Goal: Check status

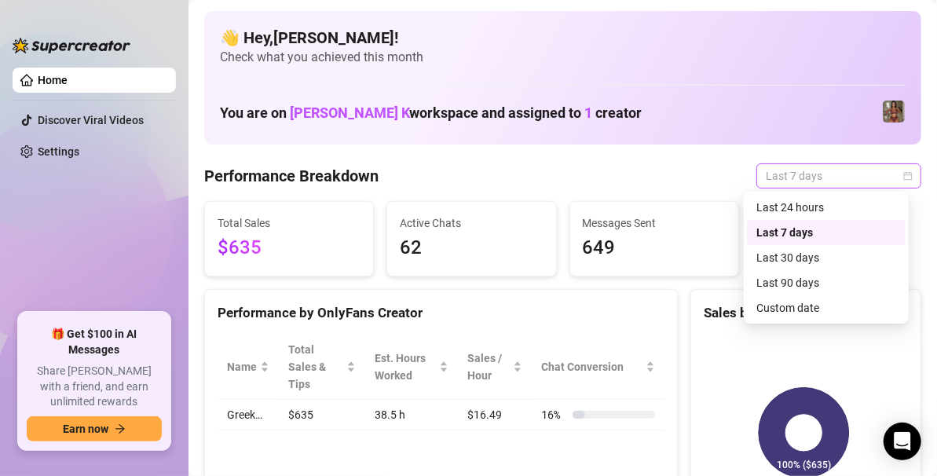
click at [882, 181] on span "Last 7 days" at bounding box center [839, 176] width 146 height 24
click at [799, 299] on div "Custom date" at bounding box center [826, 307] width 159 height 25
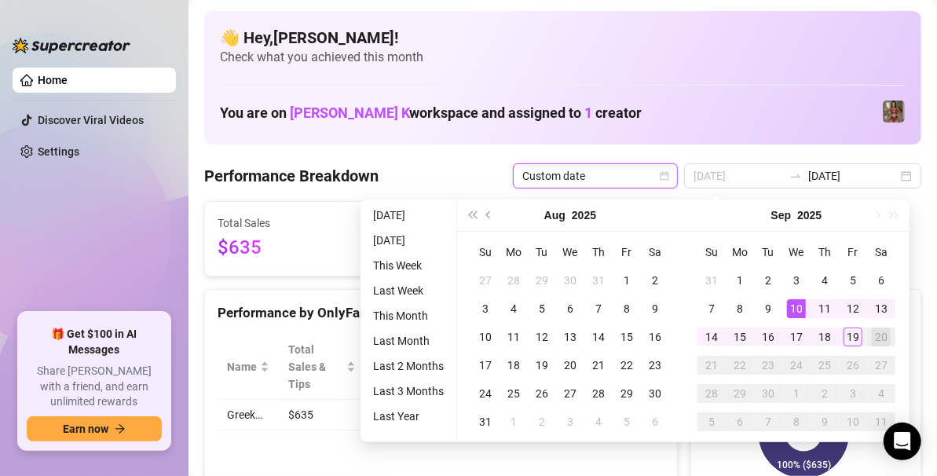
type input "[DATE]"
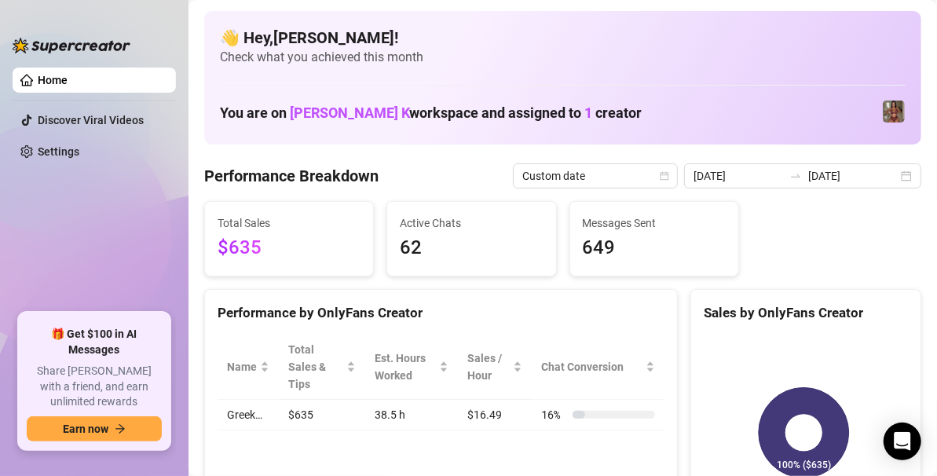
click at [458, 132] on div "👋 Hey, [PERSON_NAME] ! Check what you achieved this month You are on [PERSON_NA…" at bounding box center [562, 78] width 717 height 134
click at [625, 167] on span "Custom date" at bounding box center [596, 176] width 146 height 24
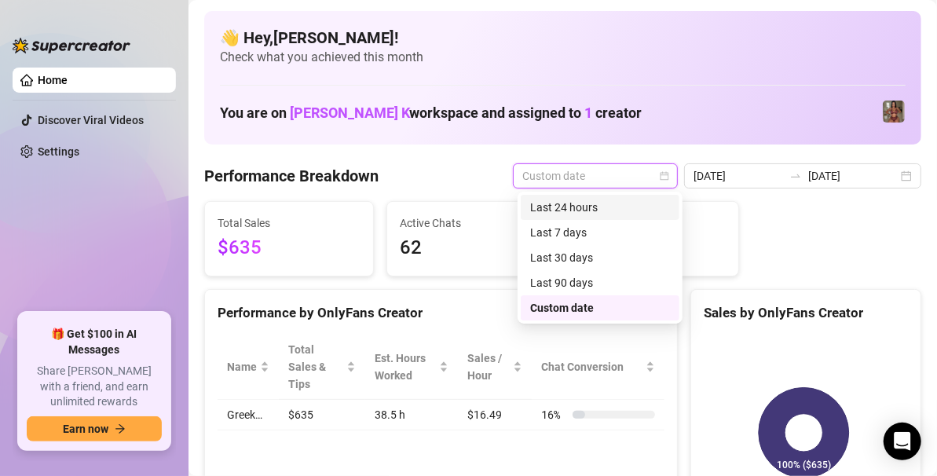
click at [580, 215] on div "Last 24 hours" at bounding box center [600, 207] width 140 height 17
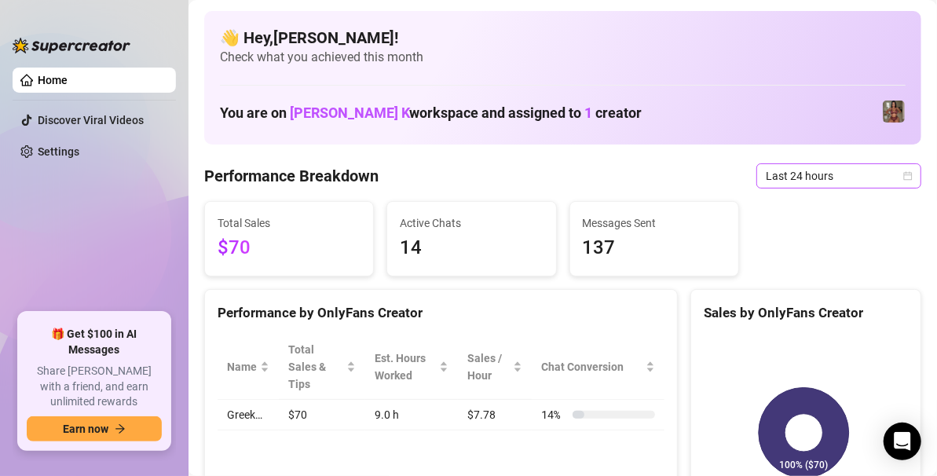
click at [860, 177] on span "Last 24 hours" at bounding box center [839, 176] width 146 height 24
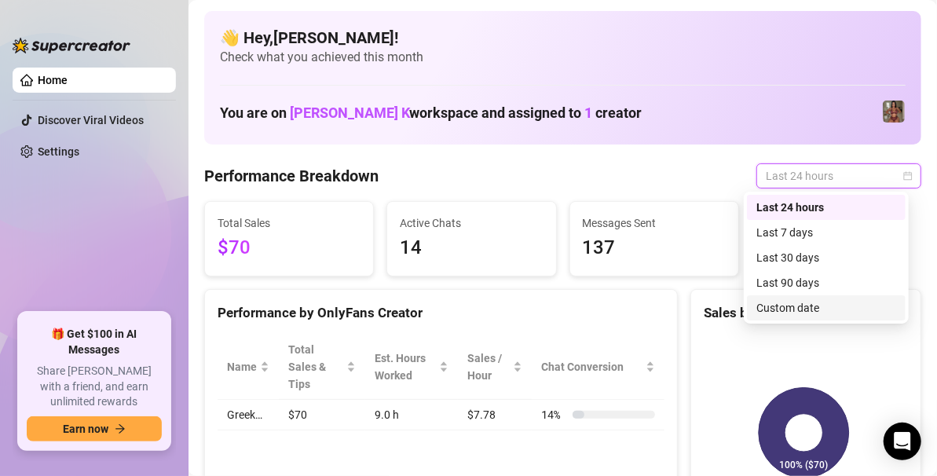
click at [804, 305] on div "Custom date" at bounding box center [827, 307] width 140 height 17
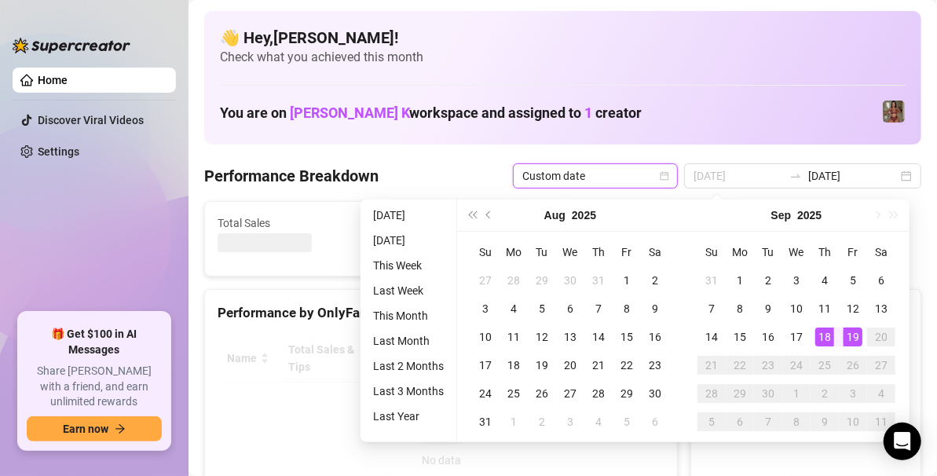
click at [846, 331] on div "19" at bounding box center [853, 337] width 19 height 19
click at [851, 330] on div at bounding box center [805, 452] width 229 height 261
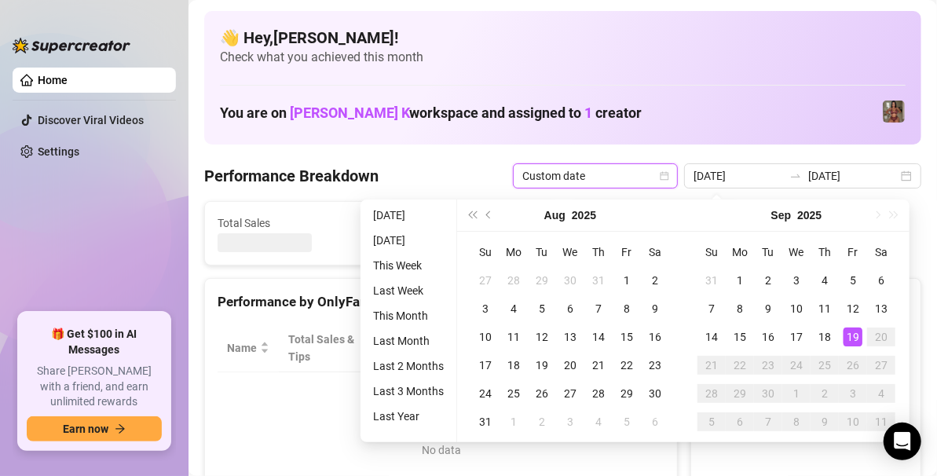
type input "[DATE]"
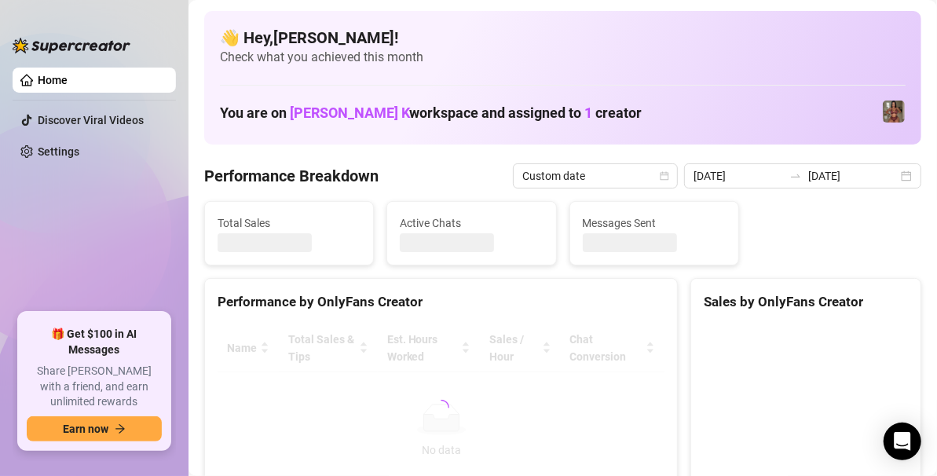
type input "[DATE]"
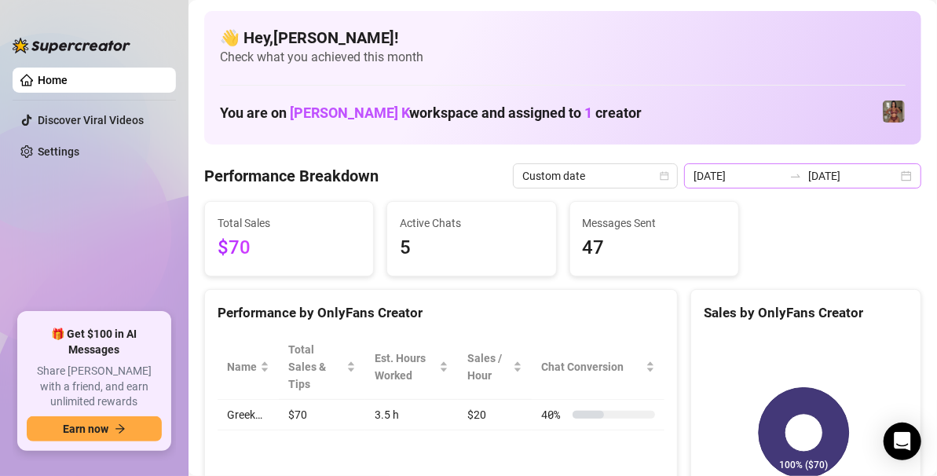
click at [898, 178] on div "[DATE] [DATE]" at bounding box center [802, 175] width 237 height 25
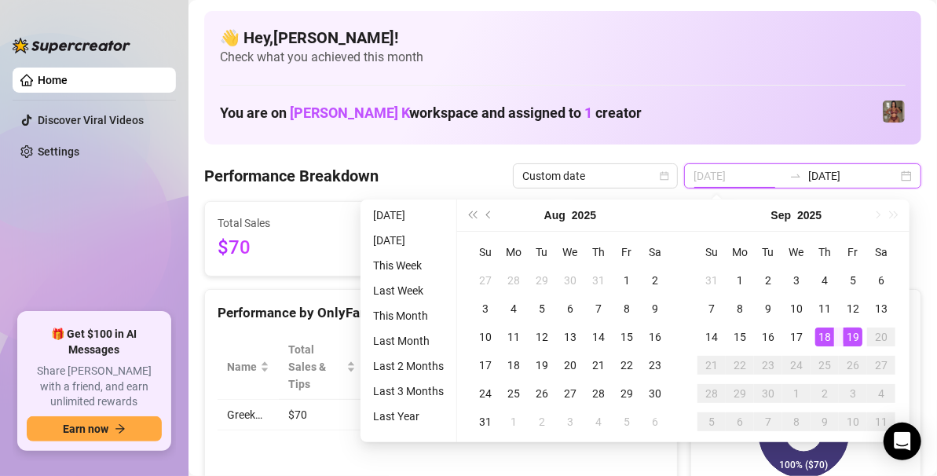
type input "[DATE]"
click at [820, 347] on td "18" at bounding box center [825, 337] width 28 height 28
click at [855, 338] on div "19" at bounding box center [853, 337] width 19 height 19
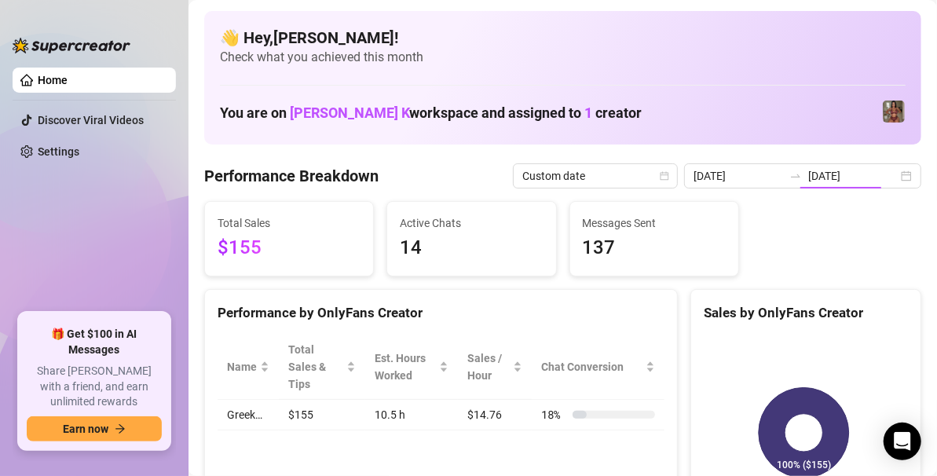
type input "[DATE]"
click at [889, 177] on div "[DATE] [DATE]" at bounding box center [802, 175] width 237 height 25
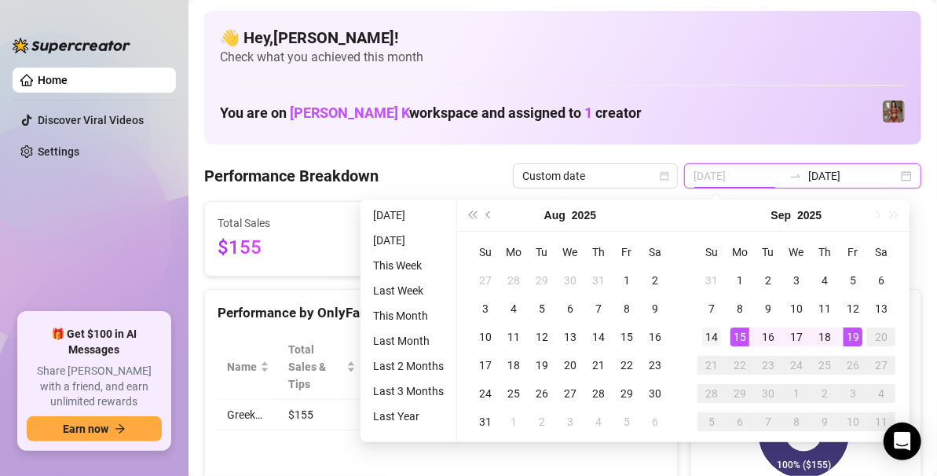
type input "[DATE]"
click at [711, 339] on div "14" at bounding box center [711, 337] width 19 height 19
type input "[DATE]"
click at [891, 182] on div "[DATE] [DATE]" at bounding box center [802, 175] width 237 height 25
click at [721, 177] on input "[DATE]" at bounding box center [739, 175] width 90 height 17
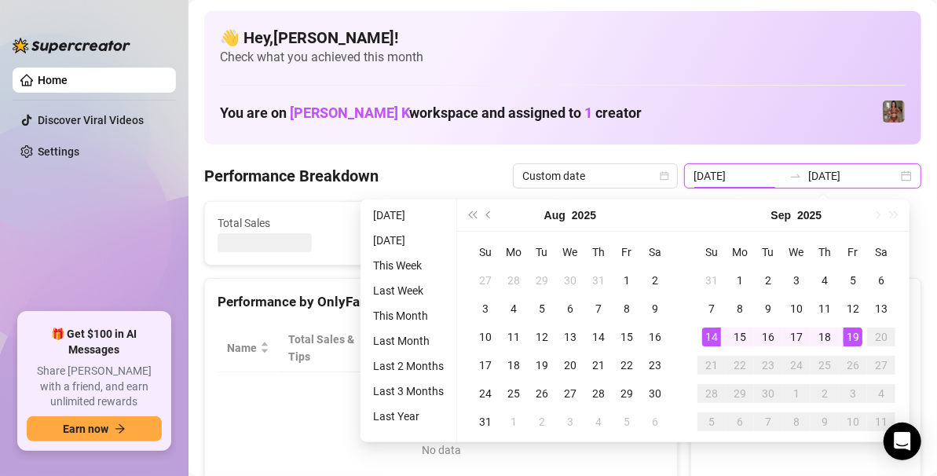
type input "[DATE]"
click at [743, 171] on input "[DATE]" at bounding box center [739, 175] width 90 height 17
click at [751, 172] on input "[DATE]" at bounding box center [739, 175] width 90 height 17
click at [743, 336] on div "15" at bounding box center [740, 337] width 19 height 19
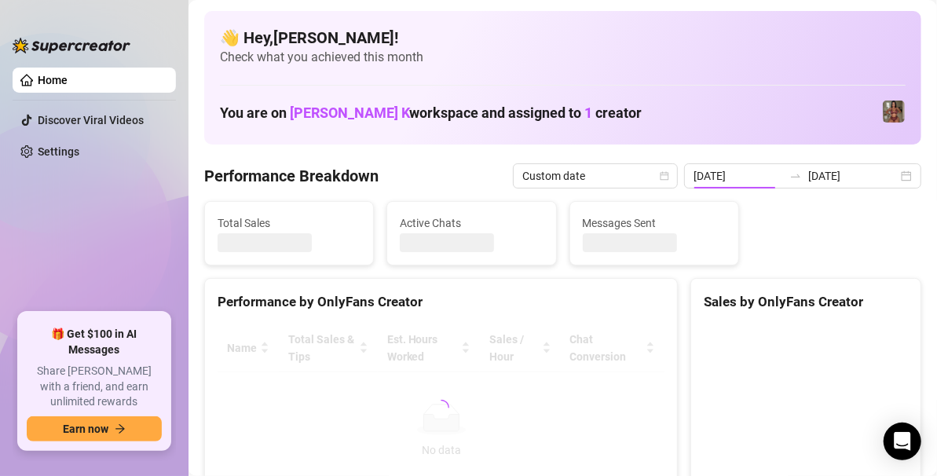
type input "[DATE]"
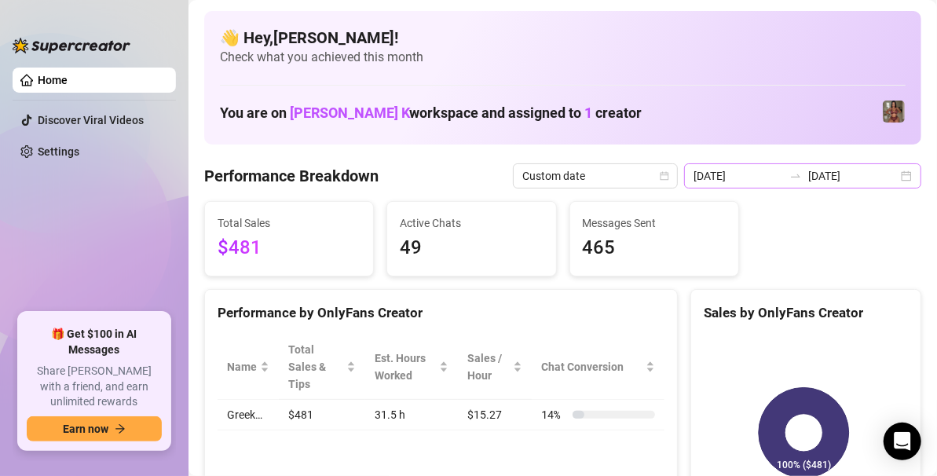
click at [886, 166] on div "[DATE] [DATE]" at bounding box center [802, 175] width 237 height 25
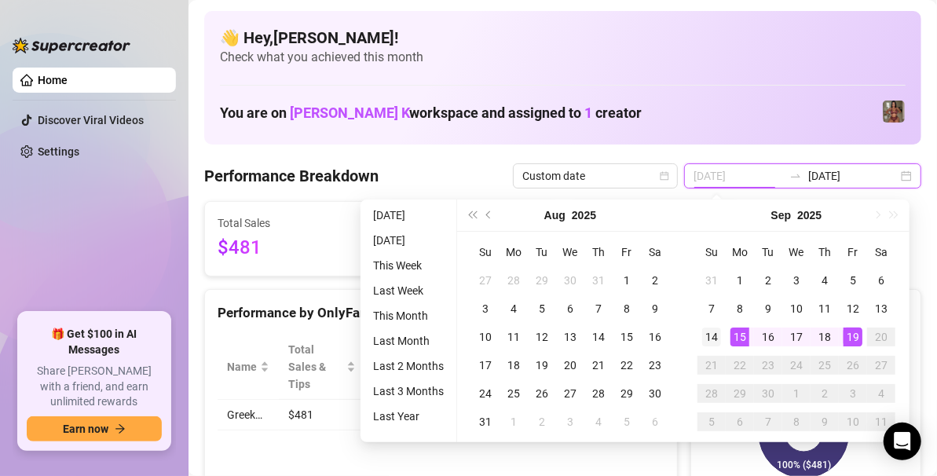
type input "[DATE]"
click at [715, 339] on div "14" at bounding box center [711, 337] width 19 height 19
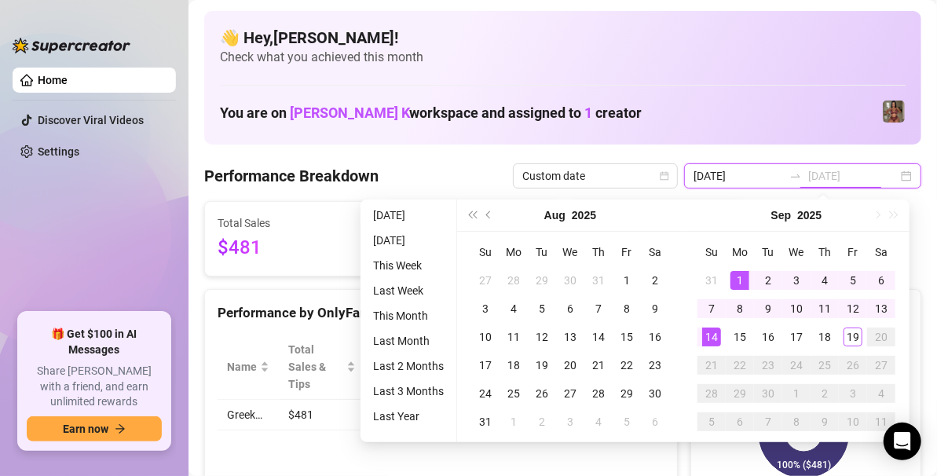
type input "[DATE]"
click at [738, 280] on div "1" at bounding box center [740, 280] width 19 height 19
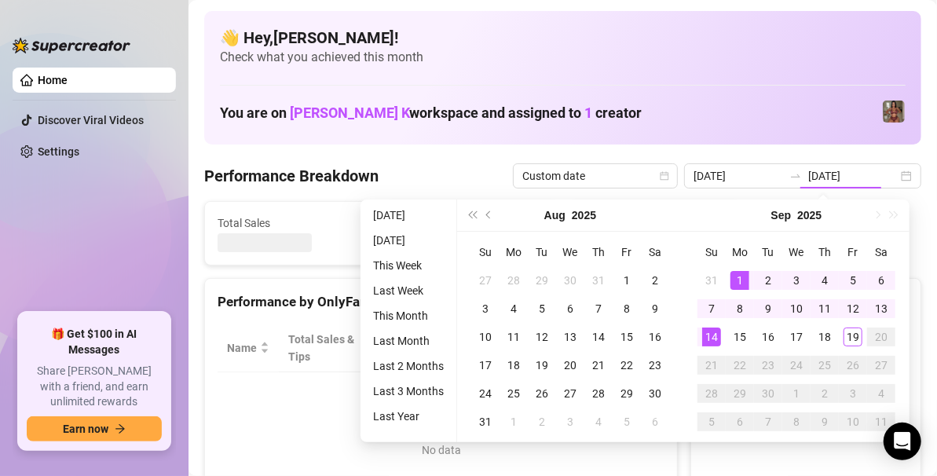
type input "[DATE]"
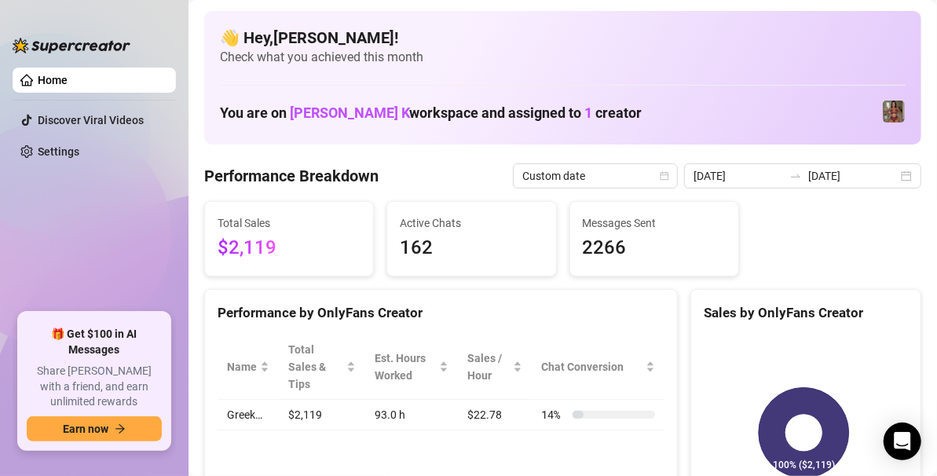
scroll to position [97, 0]
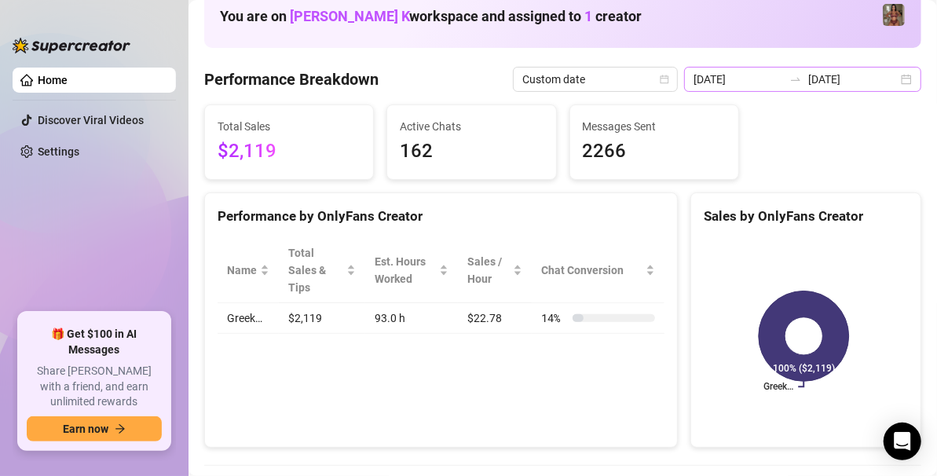
click at [890, 80] on div "[DATE] [DATE]" at bounding box center [802, 79] width 237 height 25
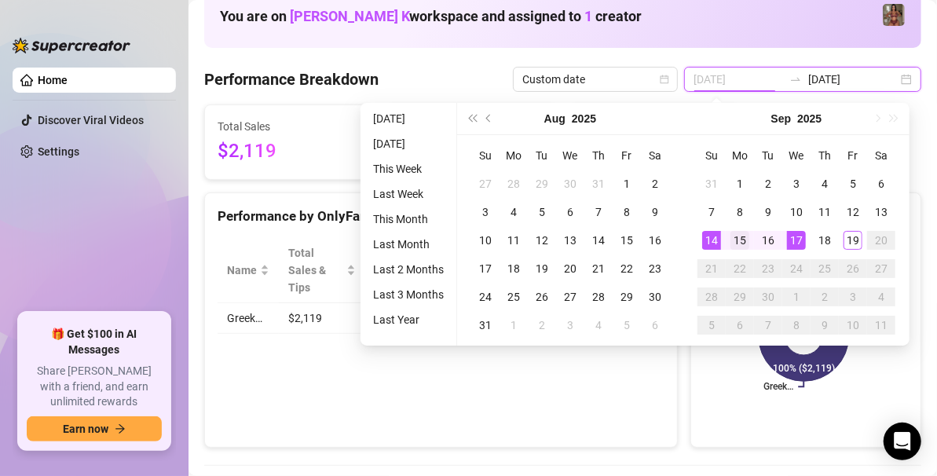
type input "[DATE]"
click at [733, 240] on div "15" at bounding box center [740, 240] width 19 height 19
type input "[DATE]"
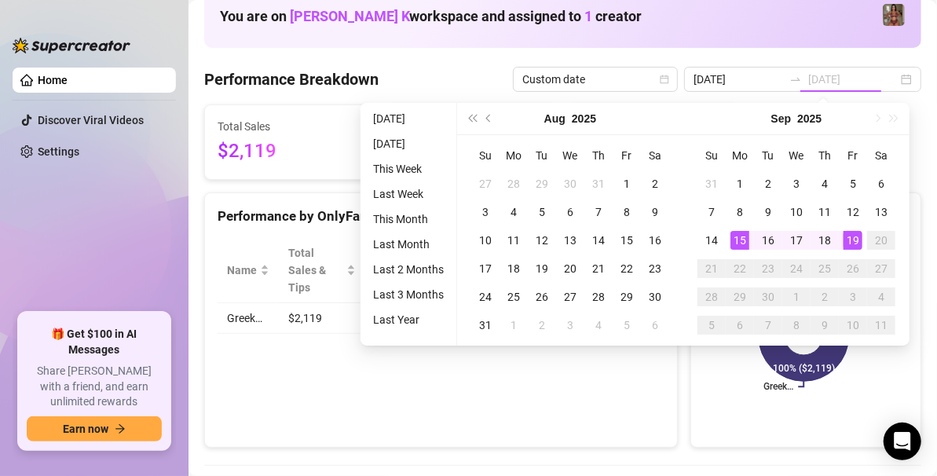
click at [853, 233] on div "19" at bounding box center [853, 240] width 19 height 19
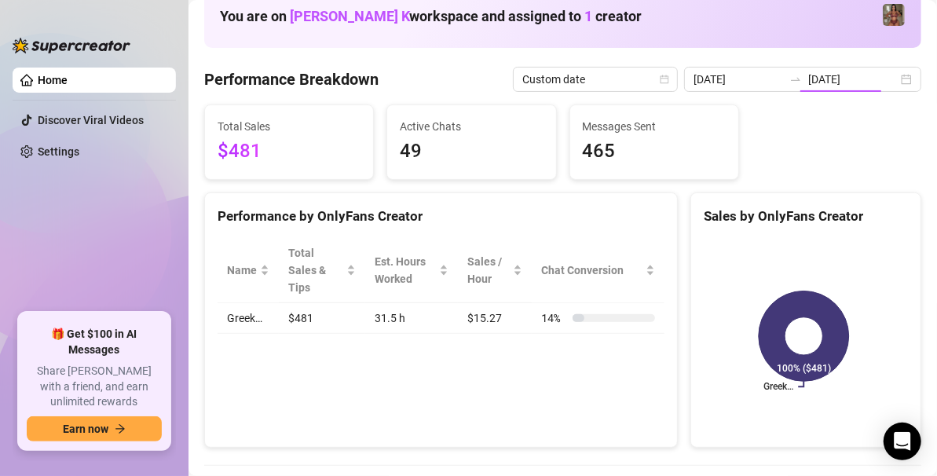
type input "[DATE]"
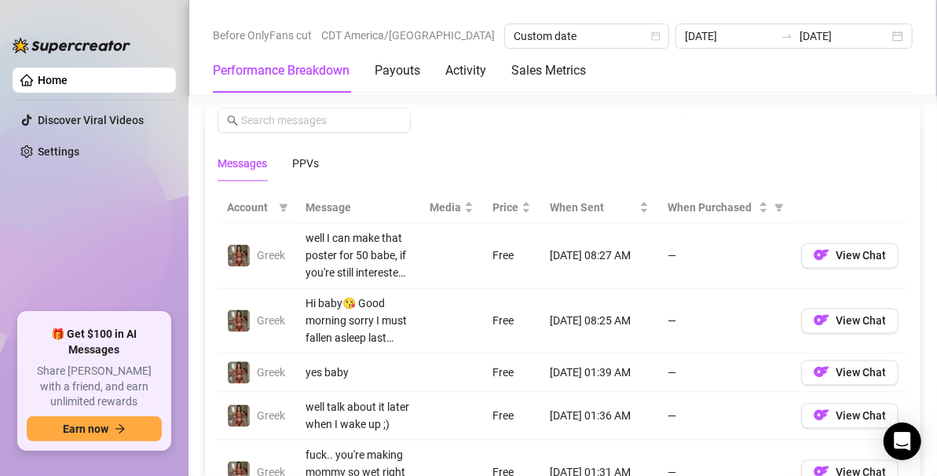
scroll to position [1385, 0]
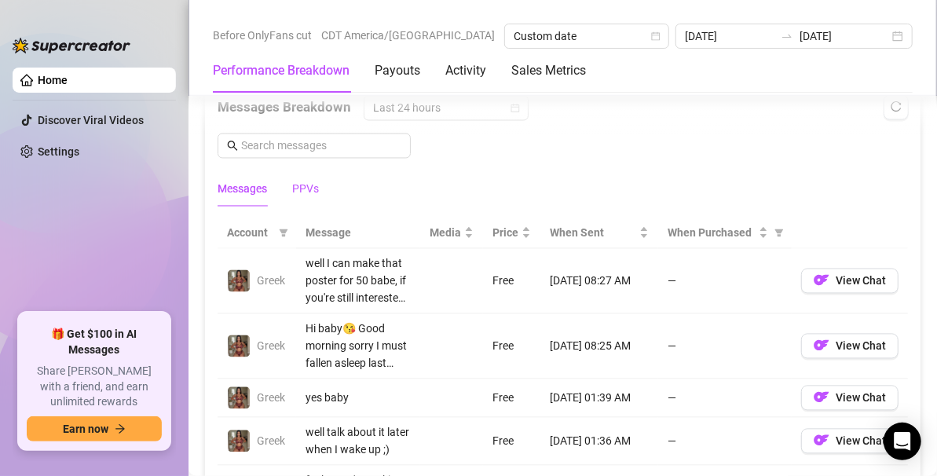
click at [305, 182] on div "PPVs" at bounding box center [305, 189] width 27 height 17
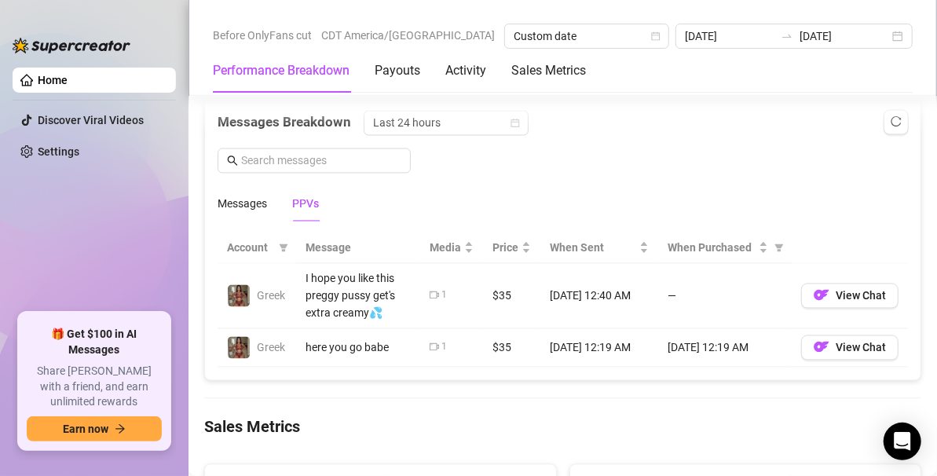
scroll to position [1369, 0]
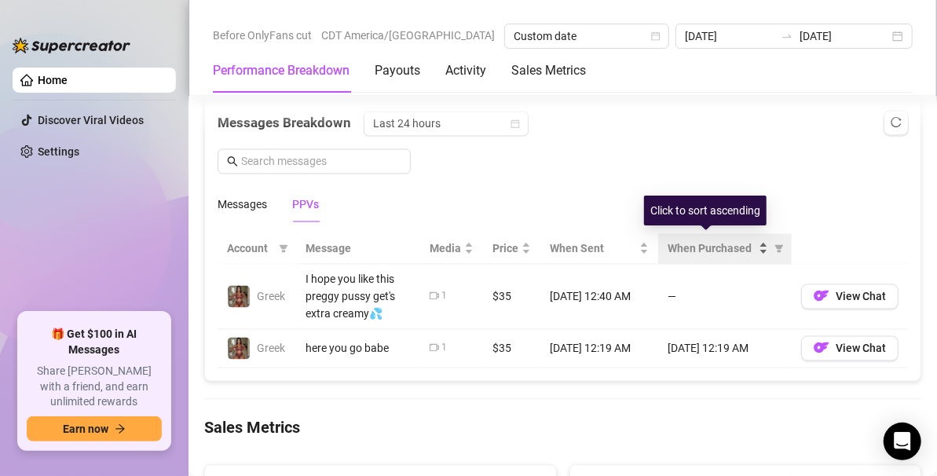
click at [754, 240] on div "When Purchased" at bounding box center [718, 248] width 101 height 17
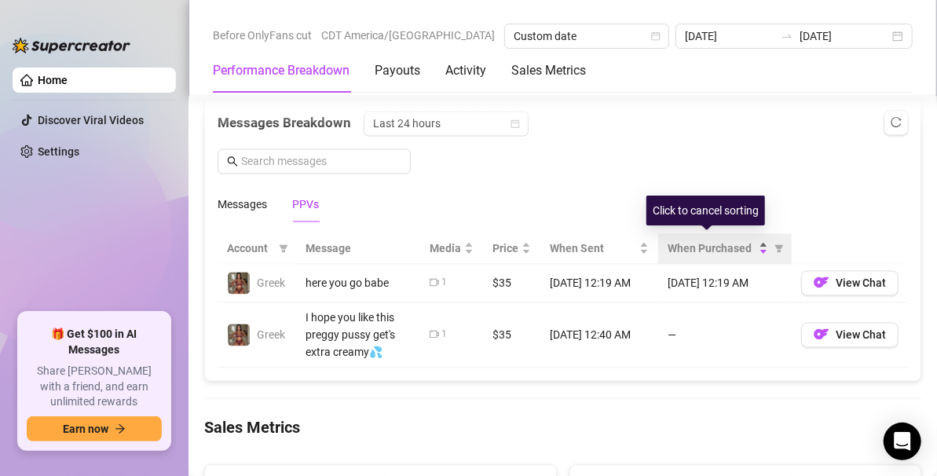
click at [754, 240] on div "When Purchased" at bounding box center [718, 248] width 101 height 17
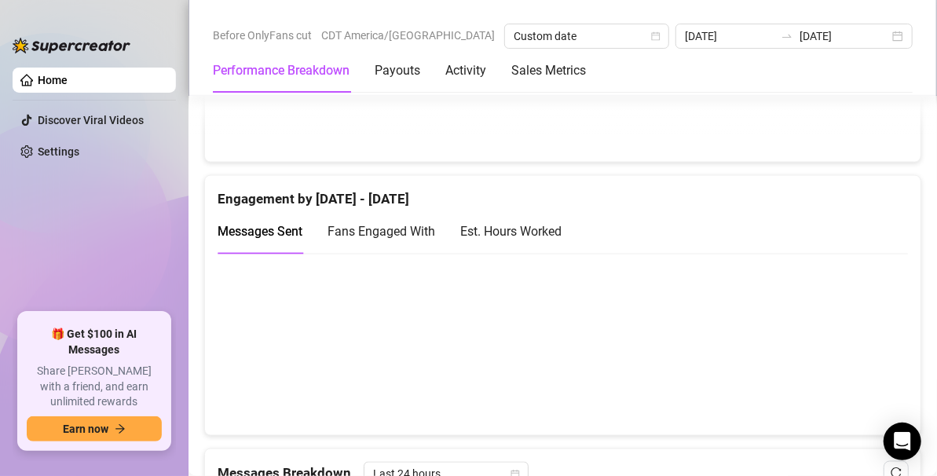
scroll to position [1017, 0]
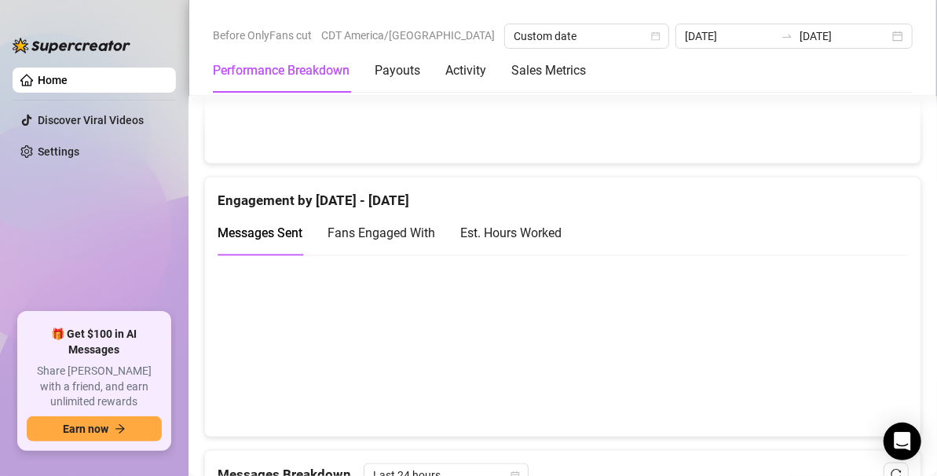
click at [402, 226] on span "Fans Engaged With" at bounding box center [382, 233] width 108 height 15
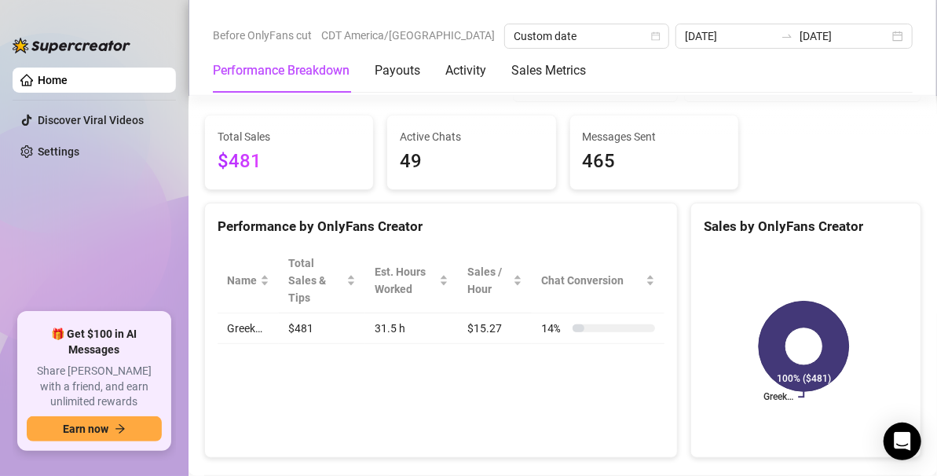
scroll to position [282, 0]
